Goal: Task Accomplishment & Management: Use online tool/utility

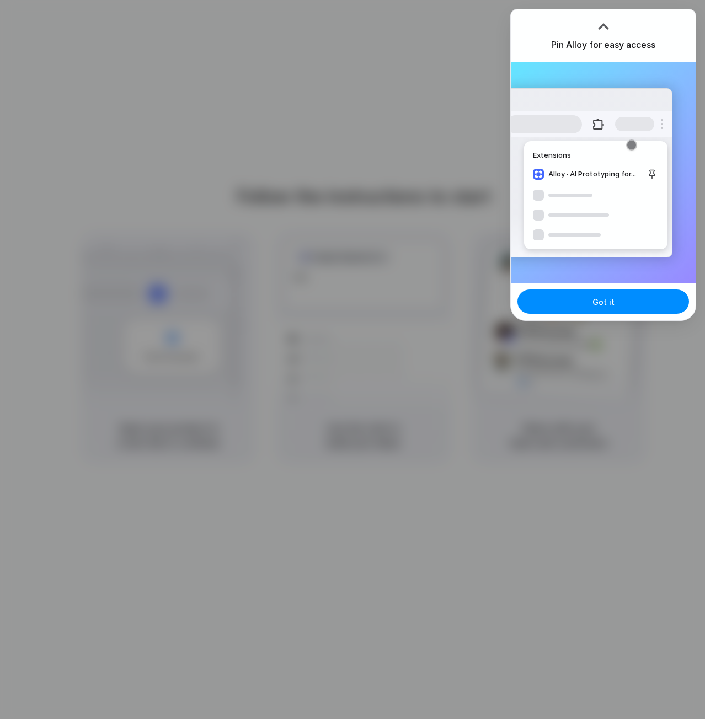
click at [411, 95] on div at bounding box center [352, 359] width 705 height 719
